Goal: Task Accomplishment & Management: Manage account settings

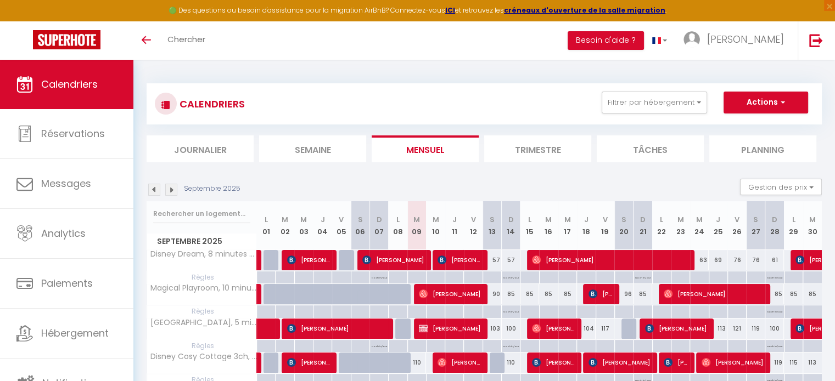
click at [171, 192] on img at bounding box center [171, 190] width 12 height 12
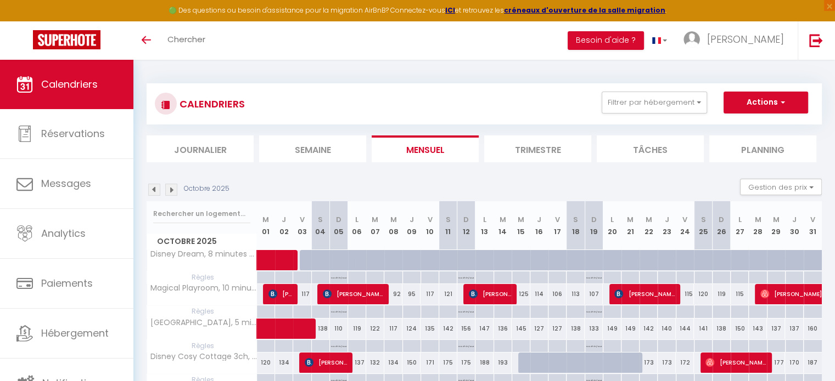
click at [153, 188] on img at bounding box center [154, 190] width 12 height 12
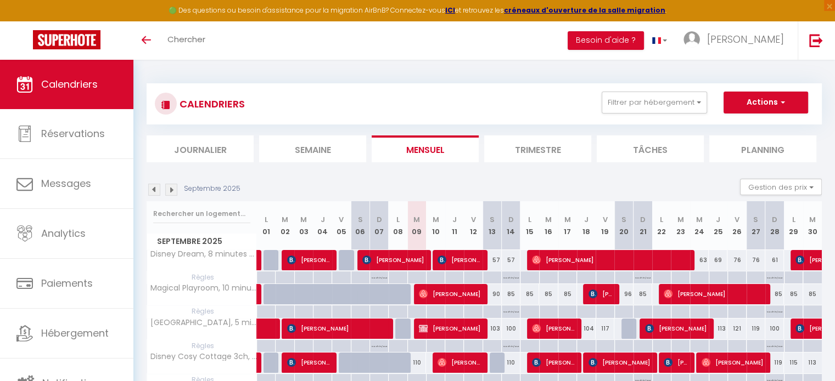
click at [173, 191] on img at bounding box center [171, 190] width 12 height 12
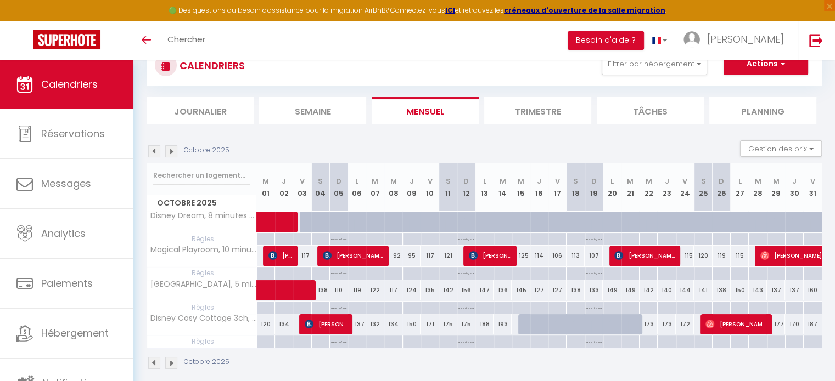
scroll to position [55, 0]
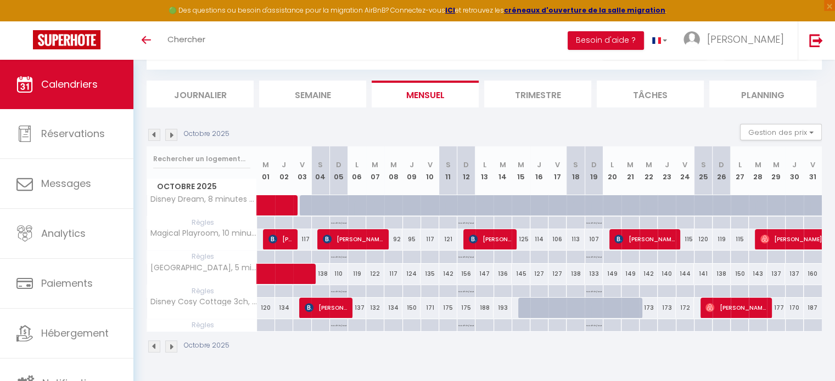
click at [151, 129] on img at bounding box center [154, 135] width 12 height 12
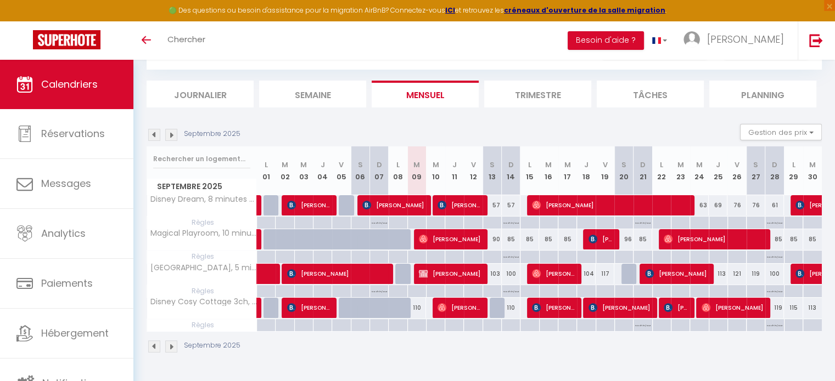
click at [172, 135] on img at bounding box center [171, 135] width 12 height 12
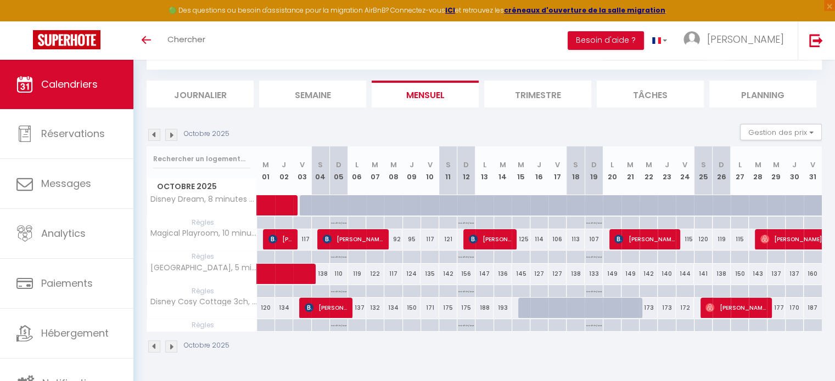
click at [154, 134] on img at bounding box center [154, 135] width 12 height 12
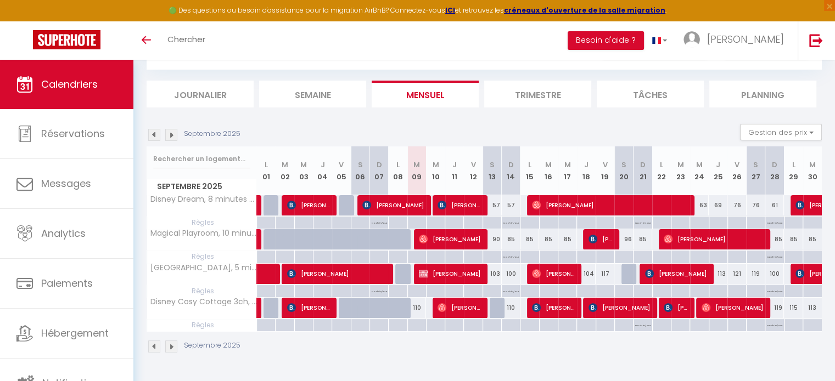
click at [170, 137] on img at bounding box center [171, 135] width 12 height 12
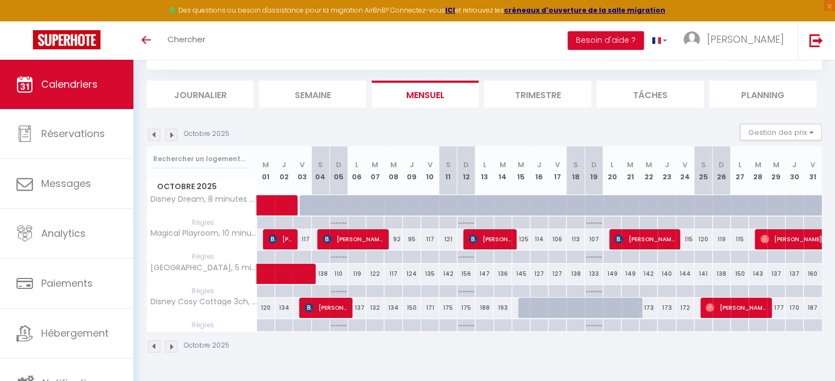
click at [152, 133] on img at bounding box center [154, 135] width 12 height 12
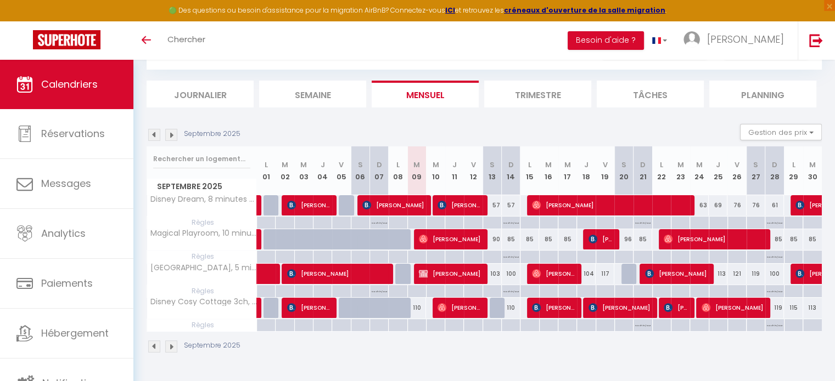
click at [170, 139] on img at bounding box center [171, 135] width 12 height 12
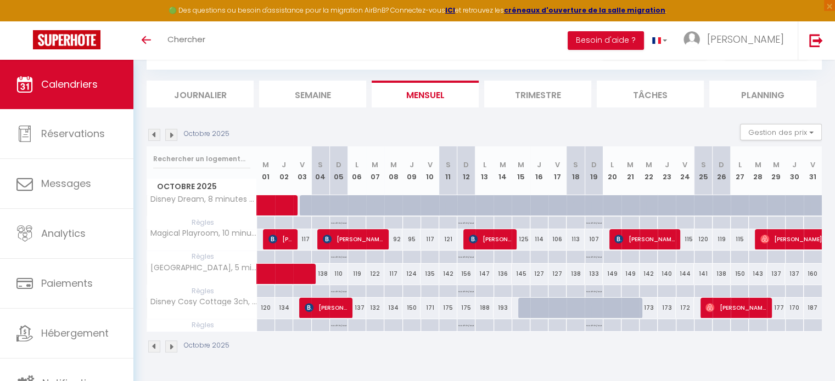
click at [151, 133] on img at bounding box center [154, 135] width 12 height 12
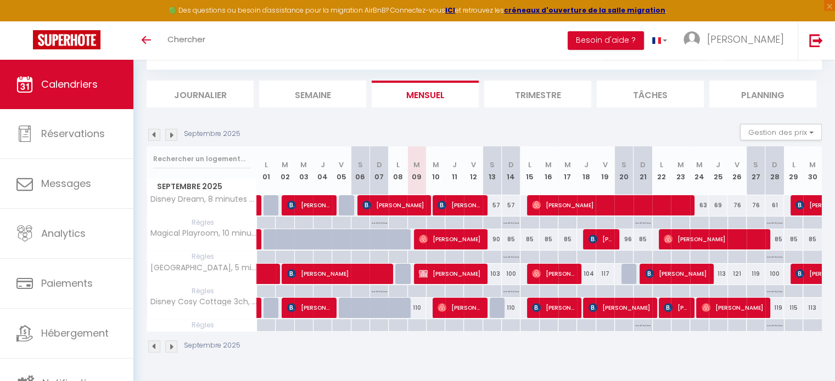
click at [173, 134] on img at bounding box center [171, 135] width 12 height 12
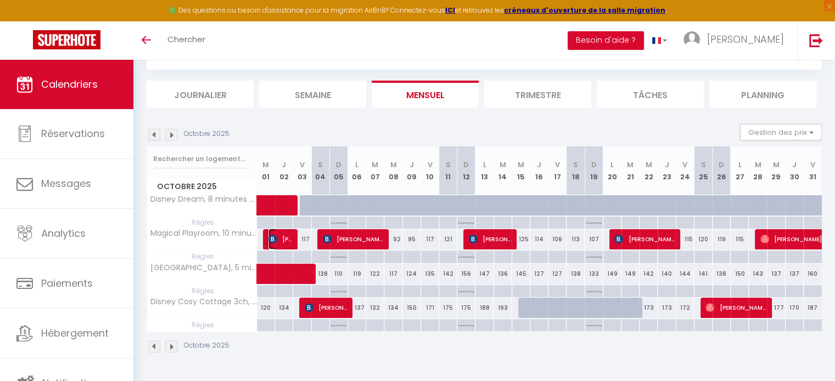
click at [272, 241] on img at bounding box center [272, 239] width 9 height 9
select select "OK"
select select "0"
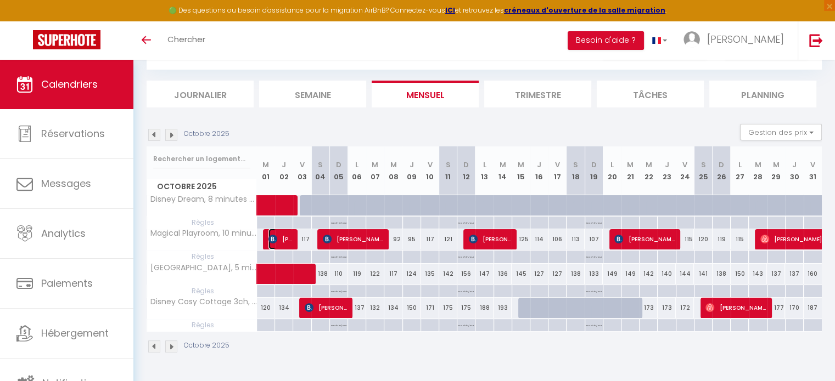
select select "1"
select select
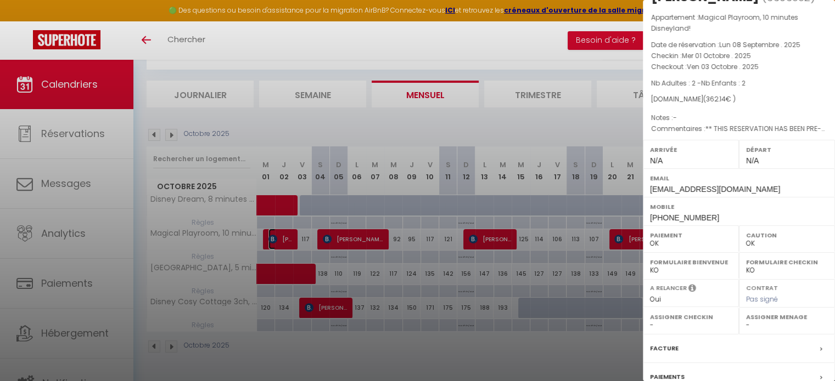
scroll to position [156, 0]
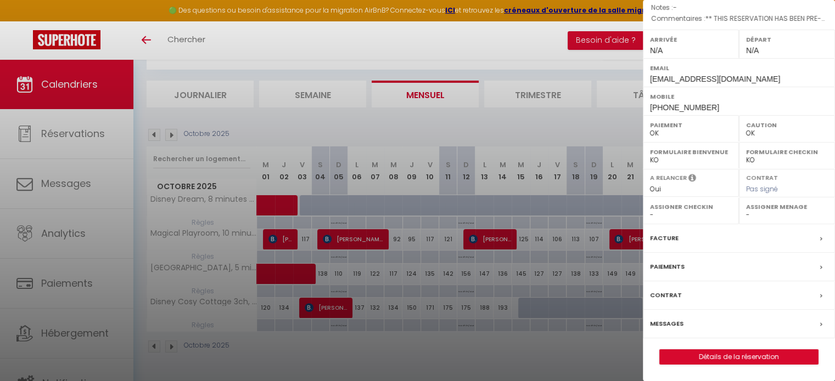
click at [707, 326] on div "Messages" at bounding box center [739, 324] width 192 height 29
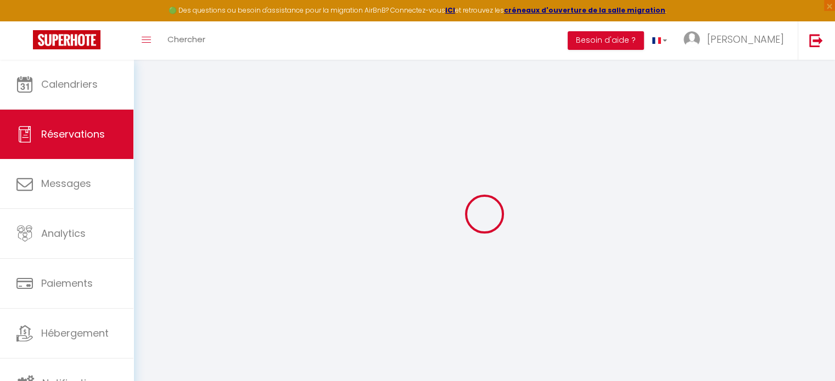
select select
checkbox input "false"
select select
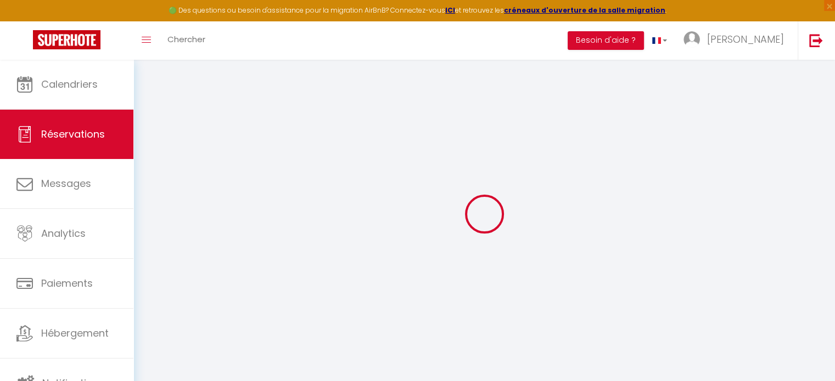
checkbox input "false"
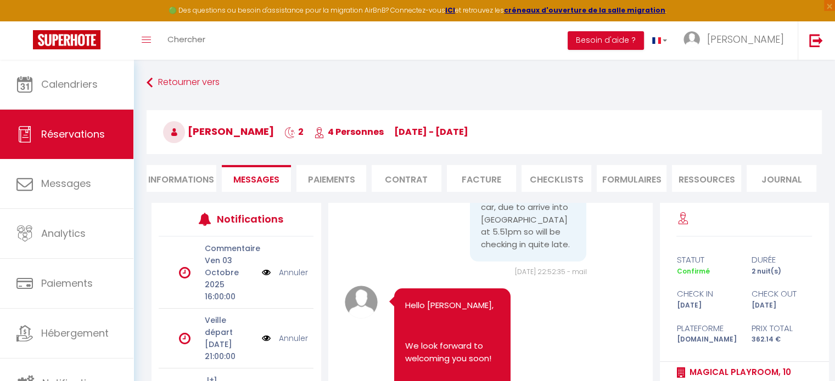
scroll to position [10, 0]
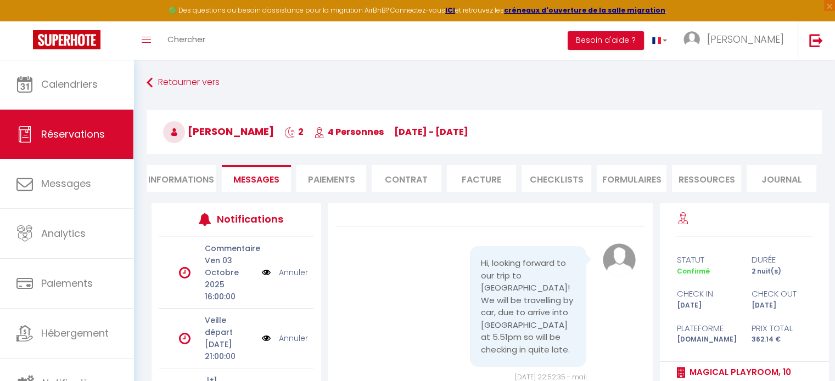
click at [191, 179] on li "Informations" at bounding box center [182, 178] width 70 height 27
select select
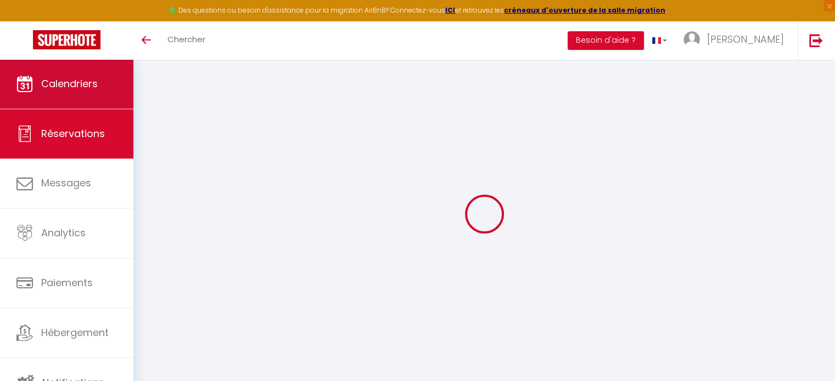
click at [101, 80] on link "Calendriers" at bounding box center [66, 83] width 133 height 49
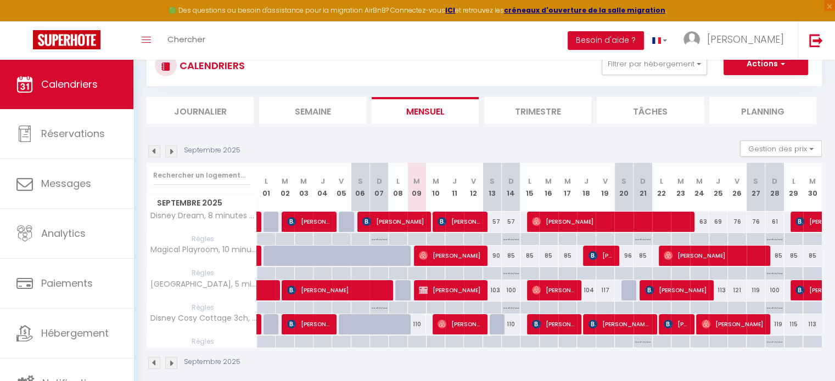
scroll to position [55, 0]
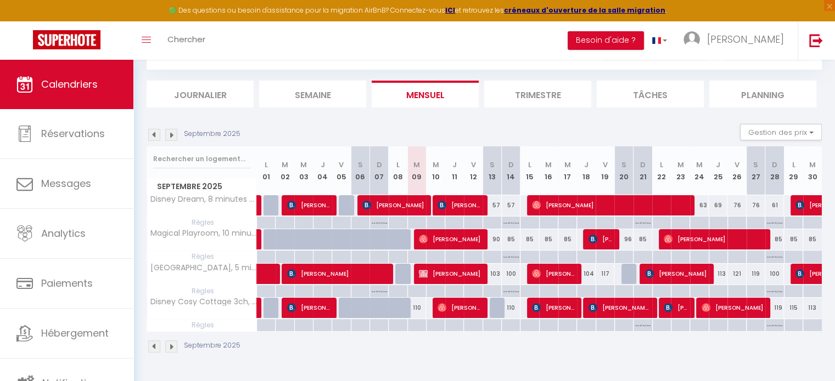
click at [172, 134] on img at bounding box center [171, 135] width 12 height 12
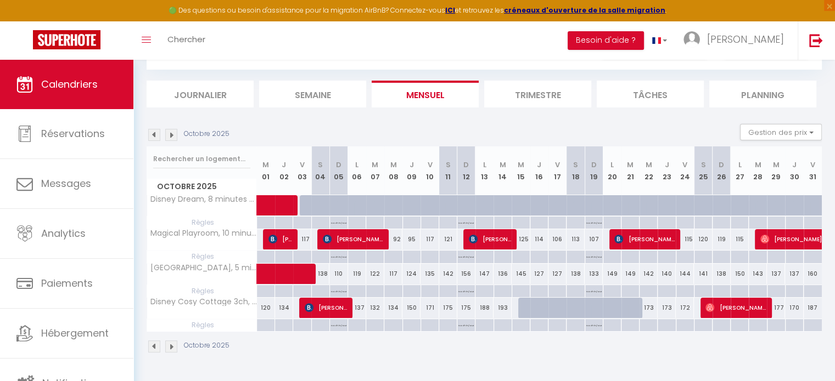
click at [152, 134] on img at bounding box center [154, 135] width 12 height 12
